Goal: Information Seeking & Learning: Learn about a topic

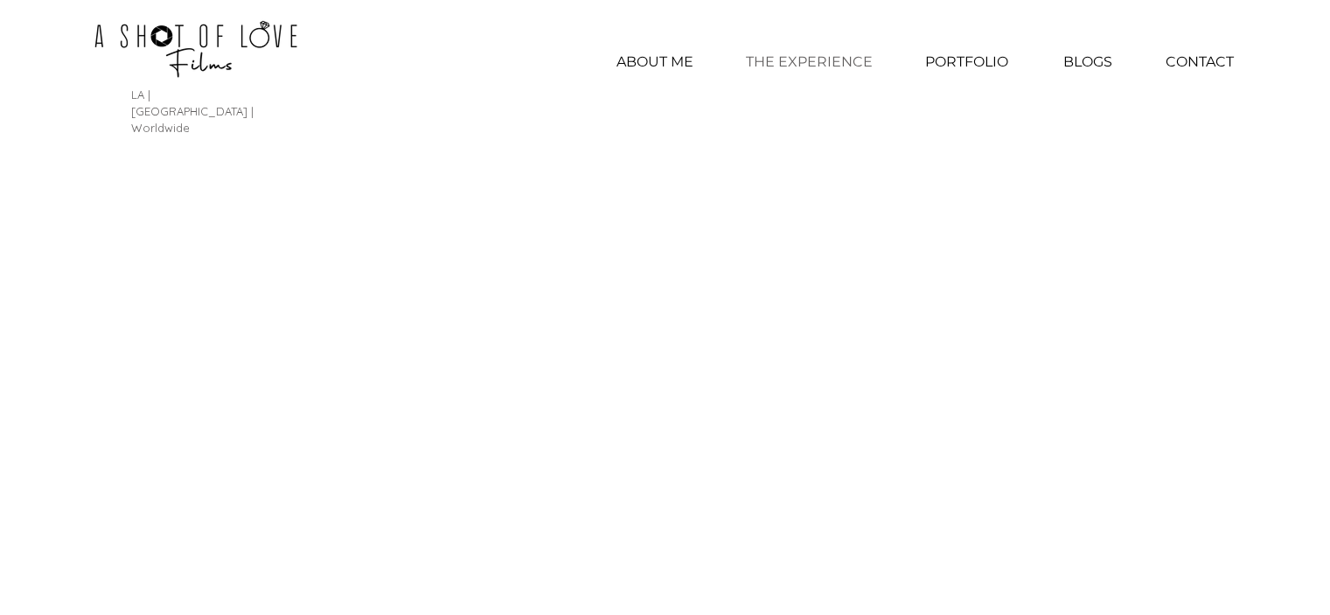
click at [815, 61] on p "THE EXPERIENCE" at bounding box center [809, 62] width 144 height 44
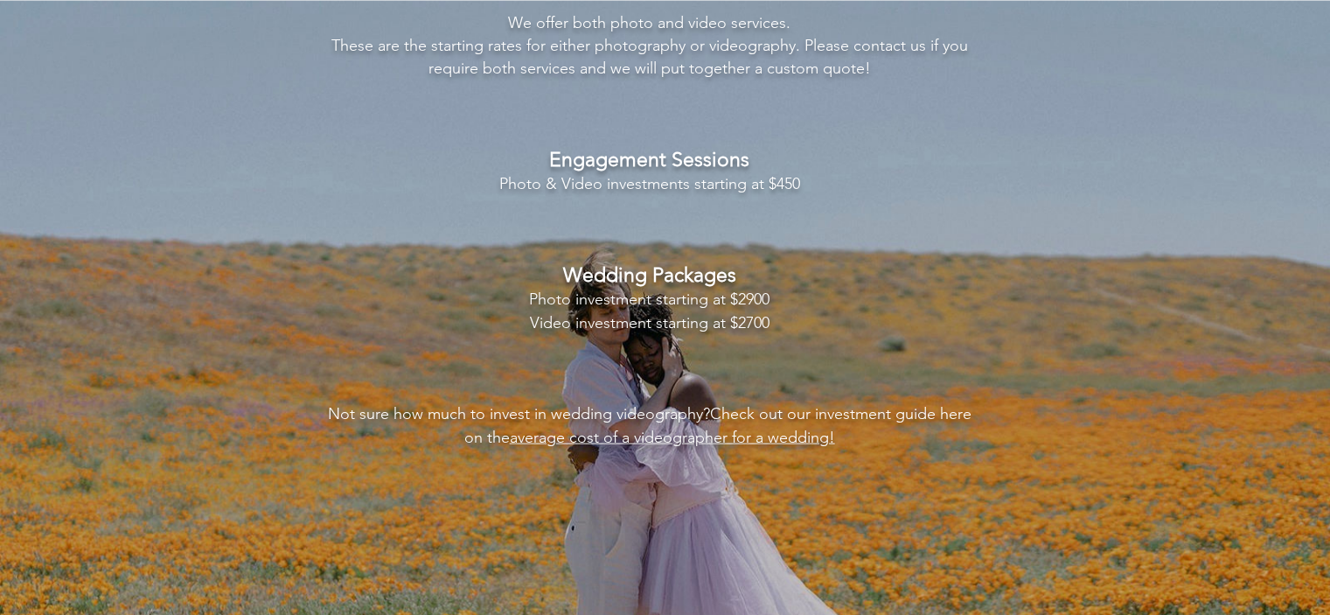
scroll to position [3670, 0]
click at [653, 427] on link "average cost of a videographer for a wedding!" at bounding box center [672, 436] width 325 height 19
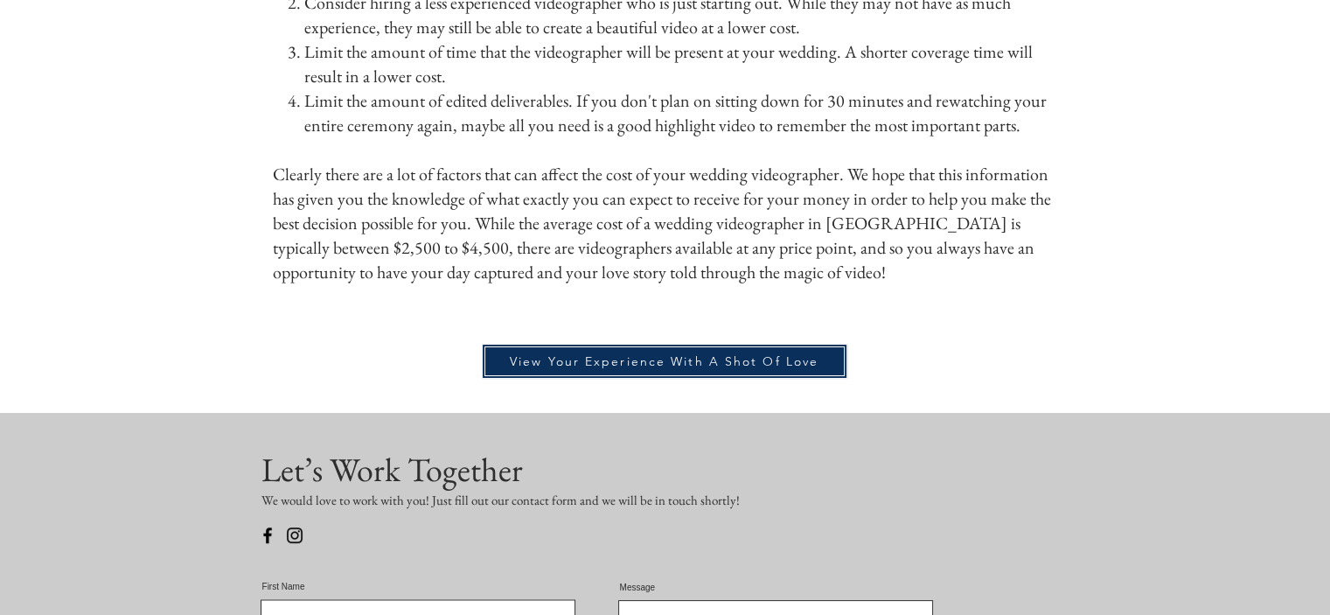
scroll to position [2523, 0]
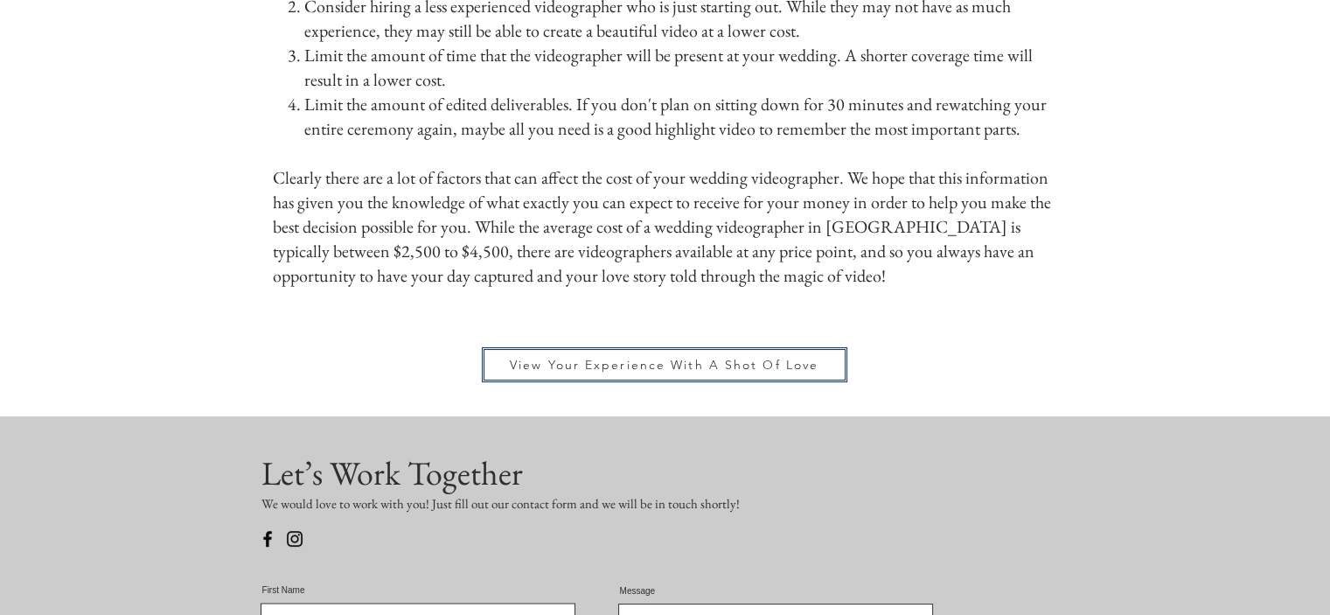
click at [667, 353] on span "View Your Experience With A Shot Of Love" at bounding box center [664, 365] width 355 height 24
